Goal: Task Accomplishment & Management: Complete application form

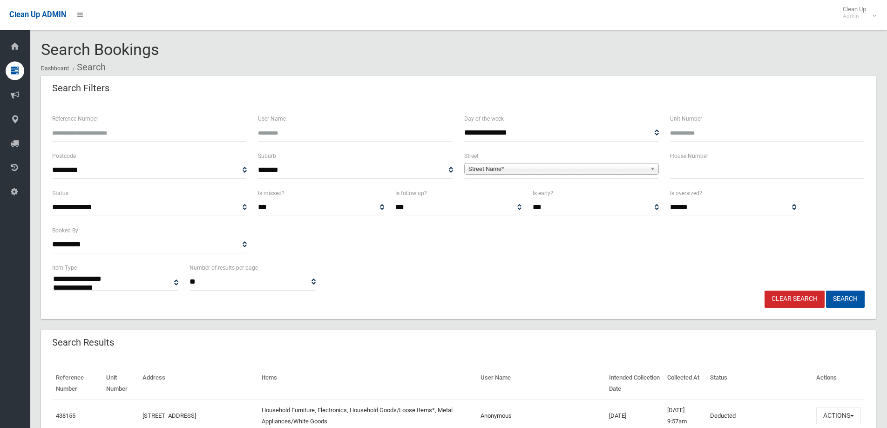
select select
drag, startPoint x: 679, startPoint y: 170, endPoint x: 670, endPoint y: 168, distance: 9.6
click at [677, 165] on input "text" at bounding box center [767, 170] width 195 height 17
type input "***"
click at [480, 166] on span "Street Name*" at bounding box center [558, 168] width 178 height 11
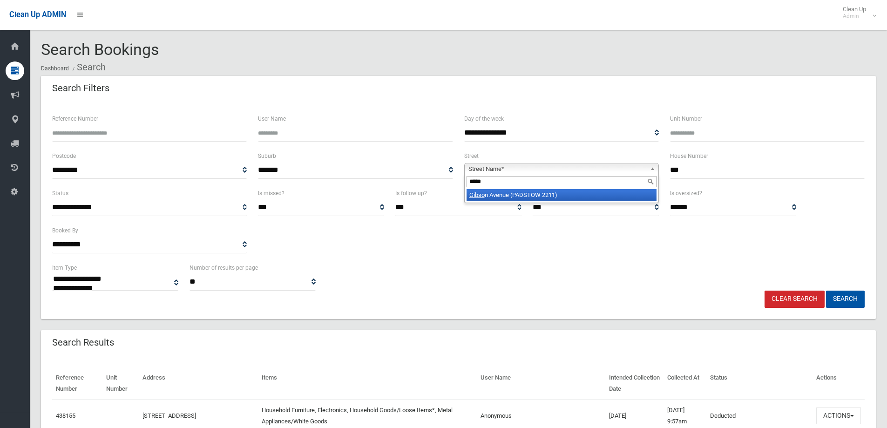
type input "*****"
click at [494, 194] on li "Gibso n Avenue (PADSTOW 2211)" at bounding box center [562, 195] width 190 height 12
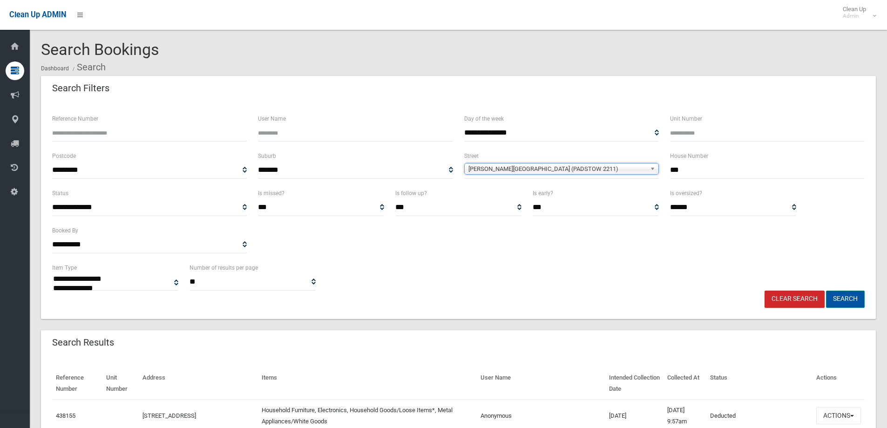
click at [845, 298] on button "Search" at bounding box center [845, 299] width 39 height 17
select select
click at [688, 173] on input "text" at bounding box center [767, 170] width 195 height 17
type input "***"
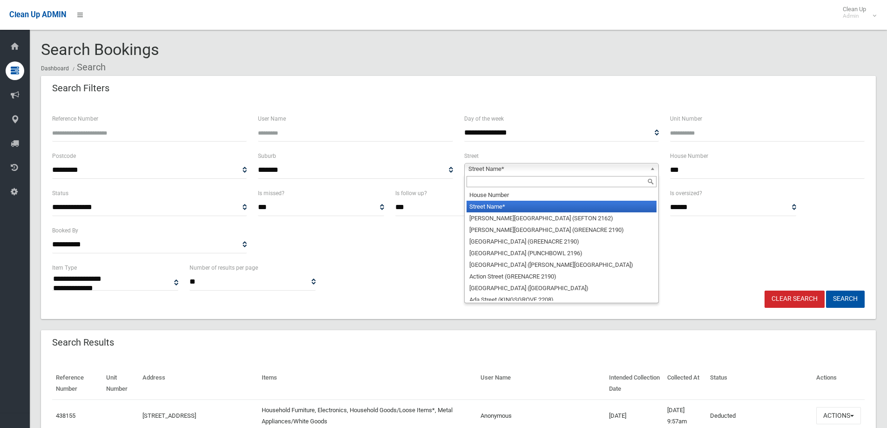
click at [498, 168] on span "Street Name*" at bounding box center [558, 168] width 178 height 11
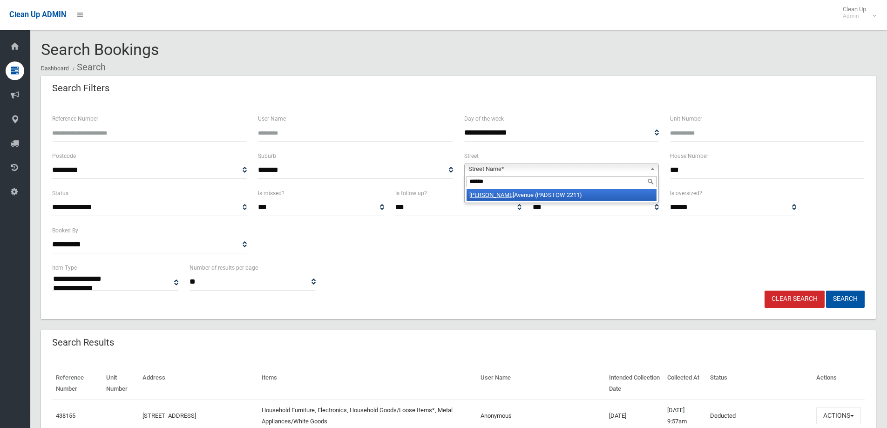
type input "******"
click at [493, 194] on li "Gibson Avenue (PADSTOW 2211)" at bounding box center [562, 195] width 190 height 12
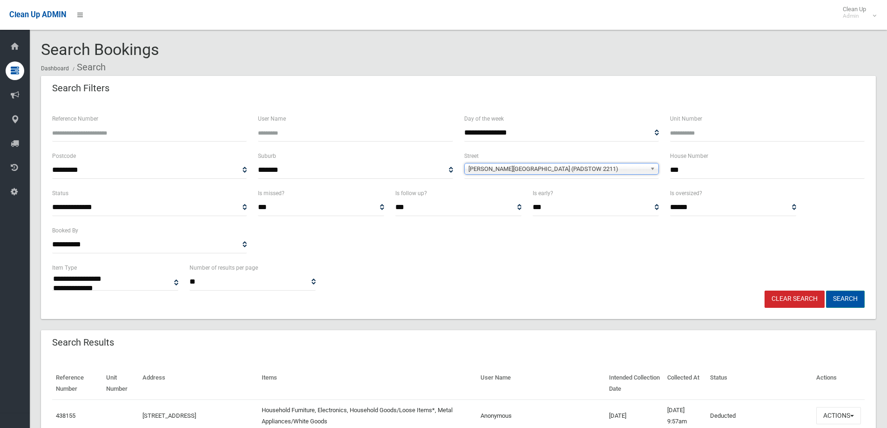
click at [844, 297] on button "Search" at bounding box center [845, 299] width 39 height 17
click at [844, 296] on button "Search" at bounding box center [845, 299] width 39 height 17
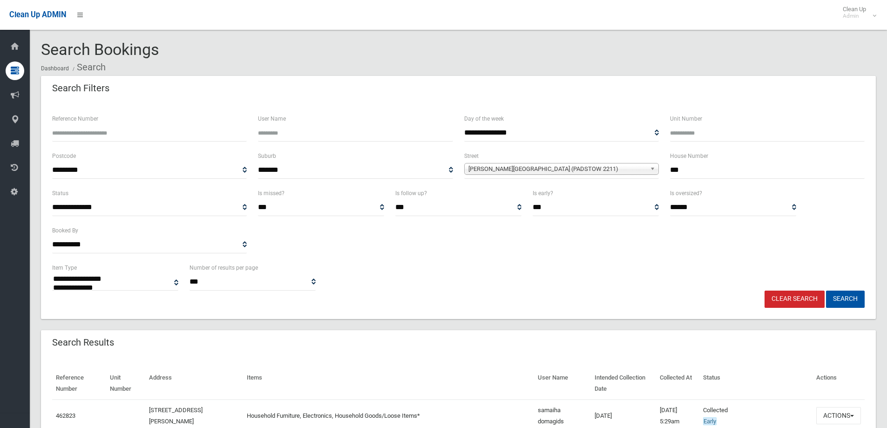
select select
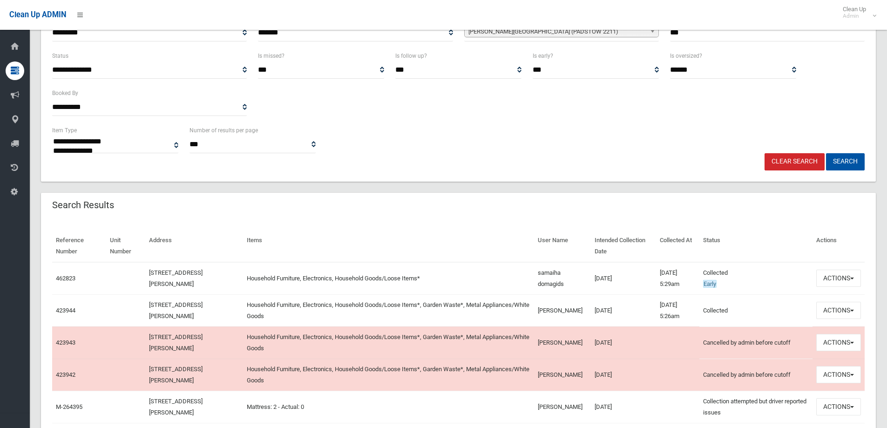
scroll to position [140, 0]
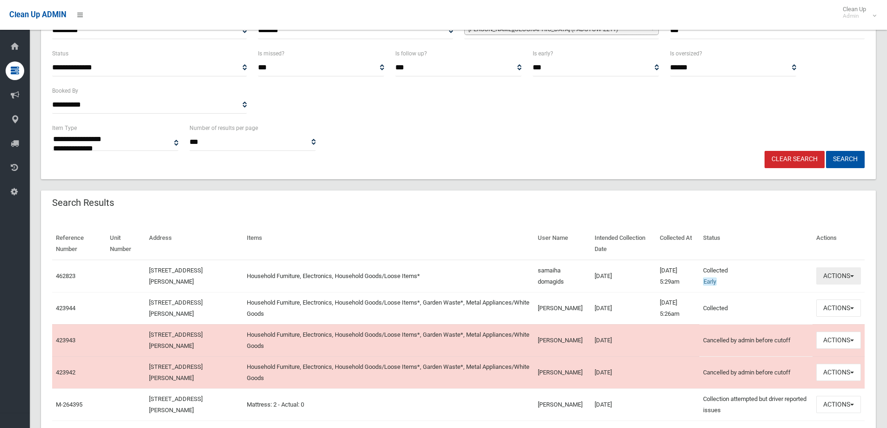
click at [837, 276] on button "Actions" at bounding box center [839, 275] width 45 height 17
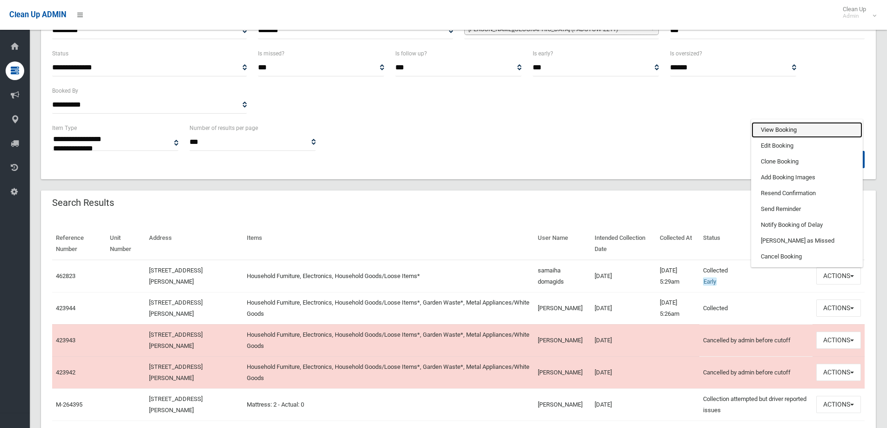
click at [763, 131] on link "View Booking" at bounding box center [807, 130] width 111 height 16
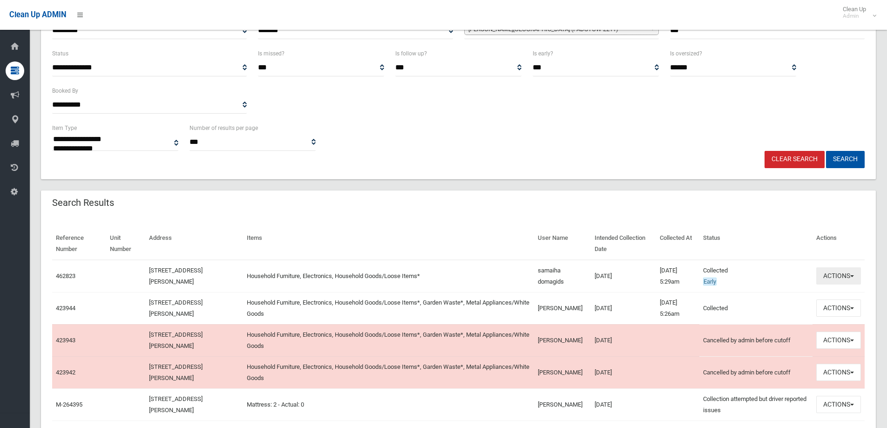
click at [828, 277] on button "Actions" at bounding box center [839, 275] width 45 height 17
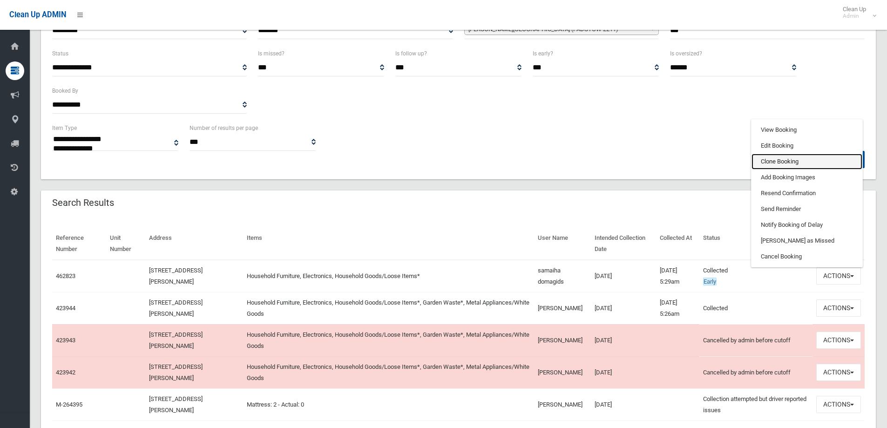
click at [772, 161] on link "Clone Booking" at bounding box center [807, 162] width 111 height 16
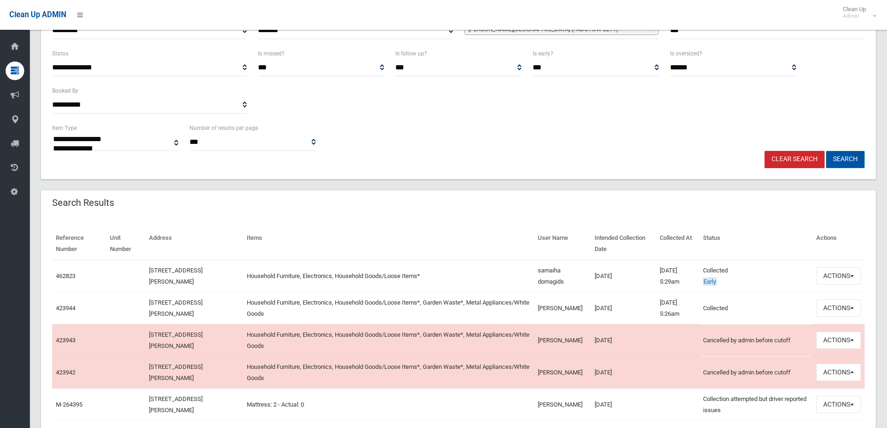
click at [843, 161] on button "Search" at bounding box center [845, 159] width 39 height 17
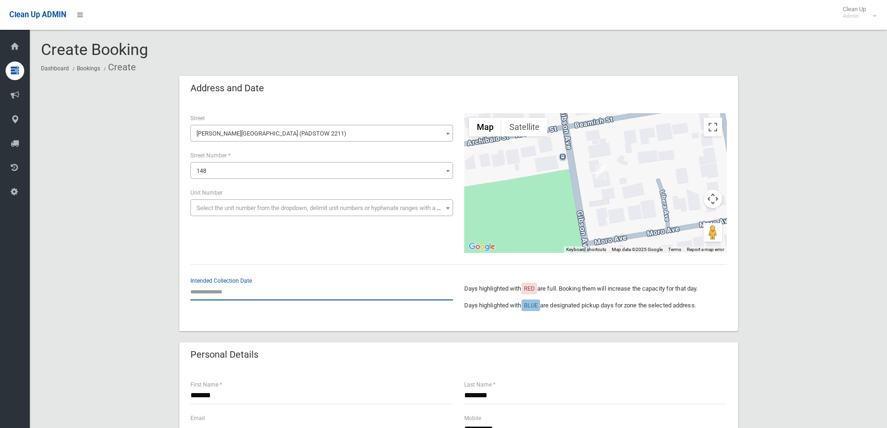
click at [216, 289] on input "text" at bounding box center [322, 291] width 263 height 17
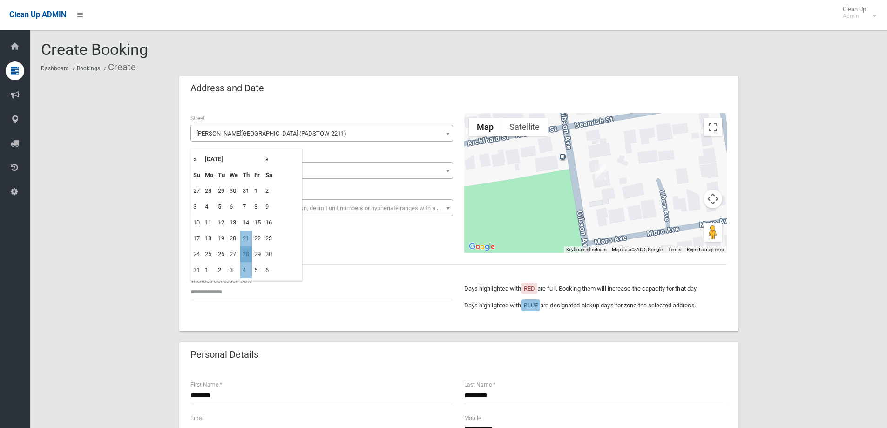
click at [249, 257] on td "28" at bounding box center [246, 254] width 12 height 16
type input "**********"
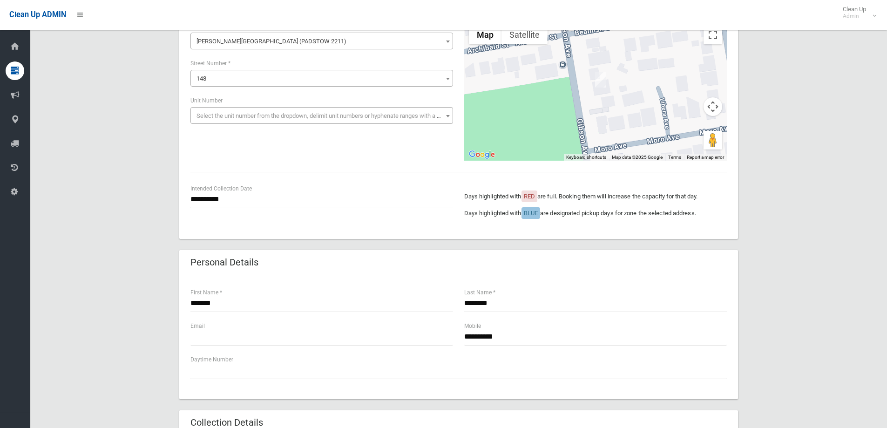
scroll to position [93, 0]
click at [227, 303] on input "*******" at bounding box center [322, 302] width 263 height 17
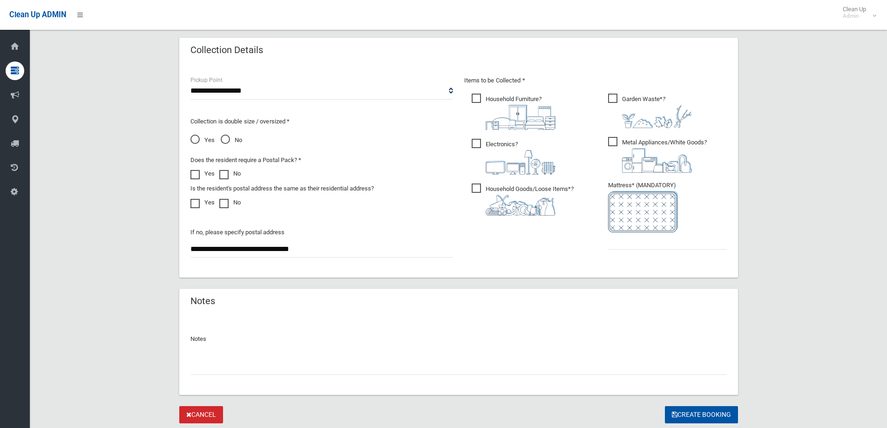
scroll to position [466, 0]
click at [631, 244] on input "text" at bounding box center [667, 239] width 119 height 17
type input "*"
click at [618, 139] on span "Metal Appliances/White Goods ?" at bounding box center [657, 154] width 99 height 36
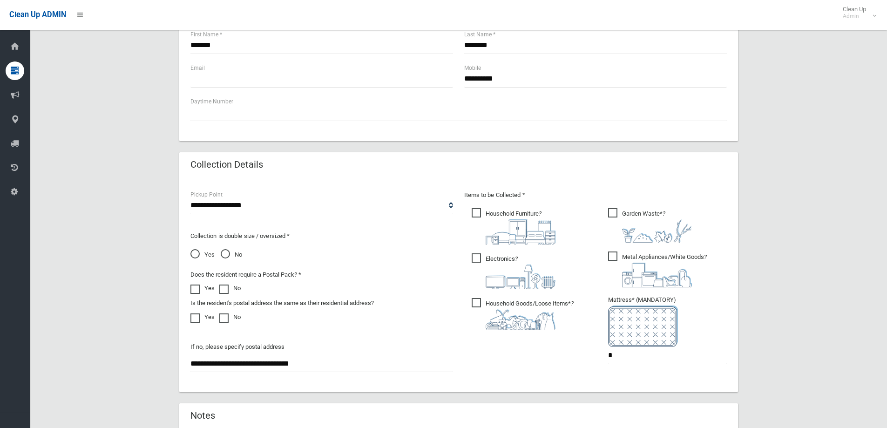
scroll to position [494, 0]
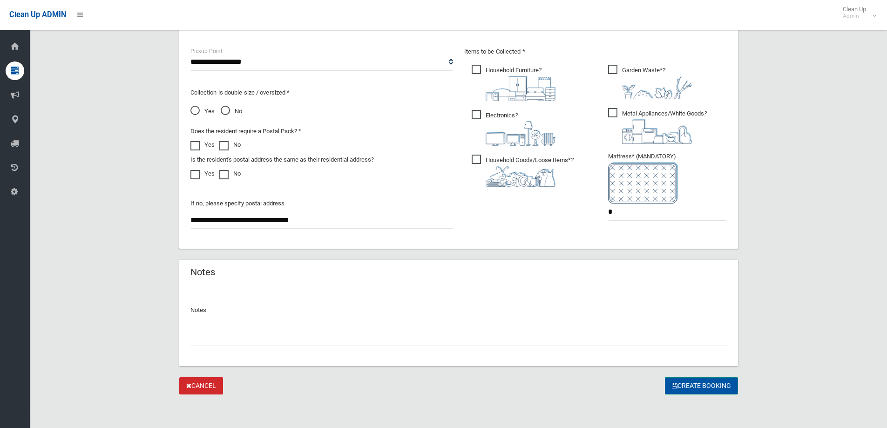
click at [706, 385] on button "Create Booking" at bounding box center [701, 385] width 73 height 17
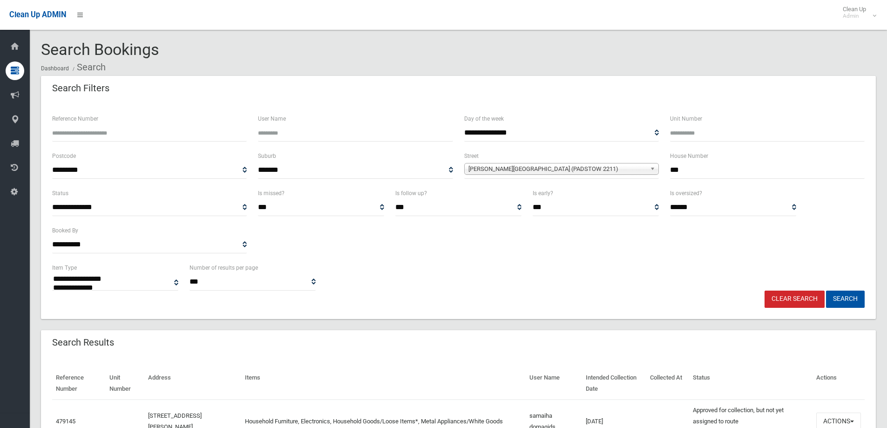
select select
